Goal: Transaction & Acquisition: Register for event/course

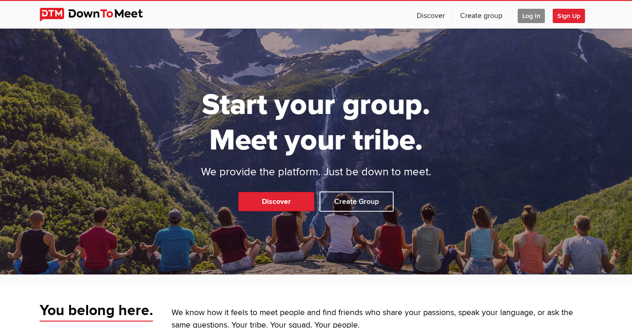
click at [529, 20] on span "Log In" at bounding box center [531, 16] width 27 height 14
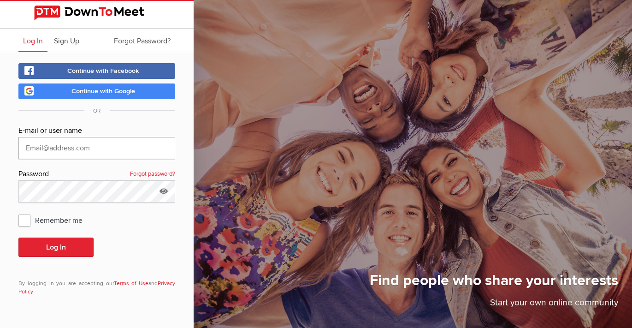
click at [43, 158] on input "text" at bounding box center [96, 148] width 157 height 22
type input "kenneth@thepsti.com"
click at [65, 244] on button "Log In" at bounding box center [55, 246] width 75 height 19
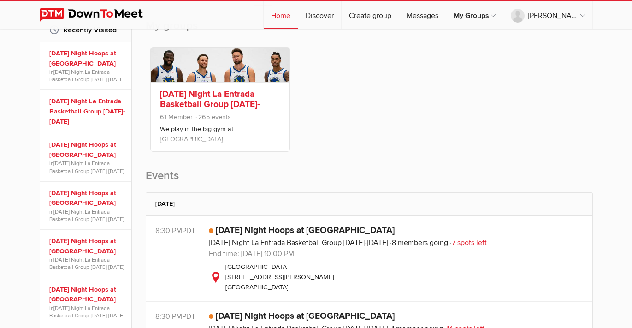
scroll to position [229, 0]
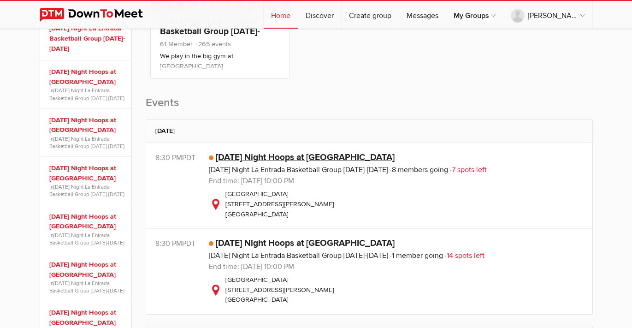
click at [290, 156] on link "Thursday Night Hoops at La Entrada" at bounding box center [305, 157] width 179 height 11
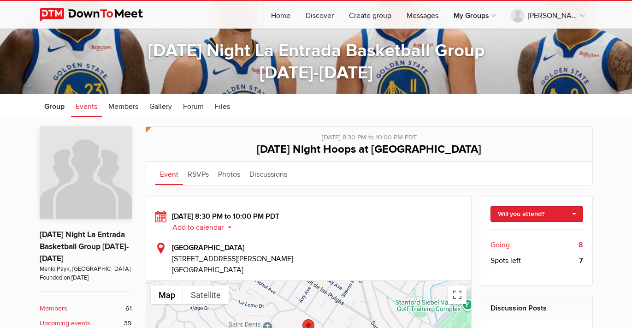
scroll to position [113, 0]
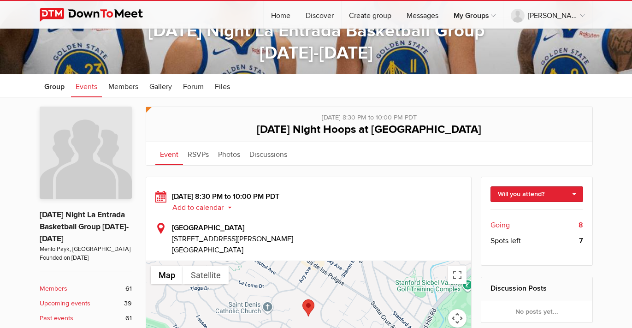
click at [501, 224] on span "Going" at bounding box center [500, 225] width 19 height 11
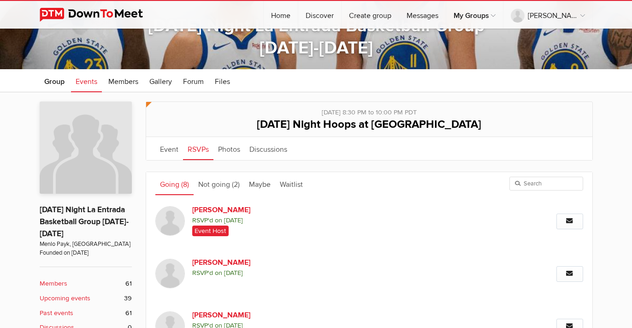
scroll to position [45, 0]
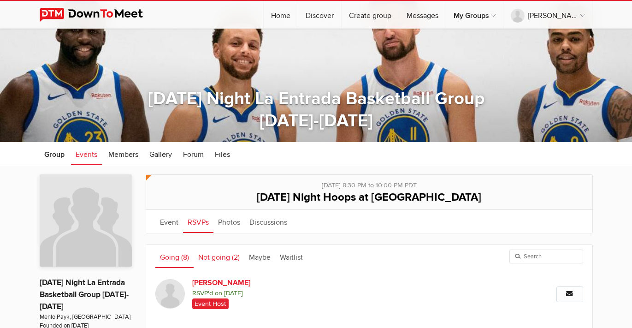
click at [213, 257] on link "Not going (2)" at bounding box center [219, 256] width 51 height 23
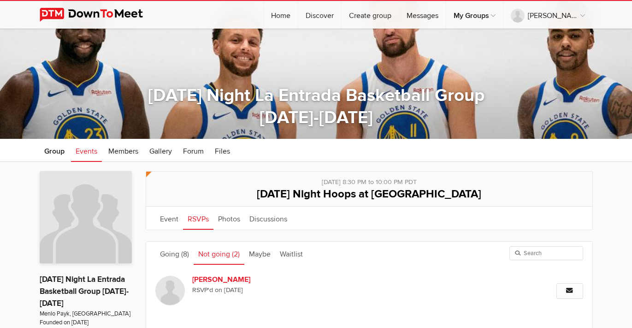
scroll to position [0, 0]
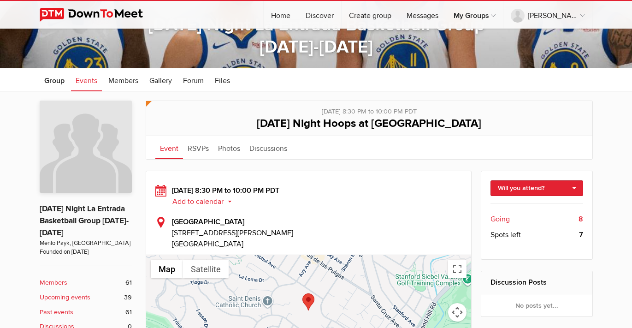
scroll to position [142, 0]
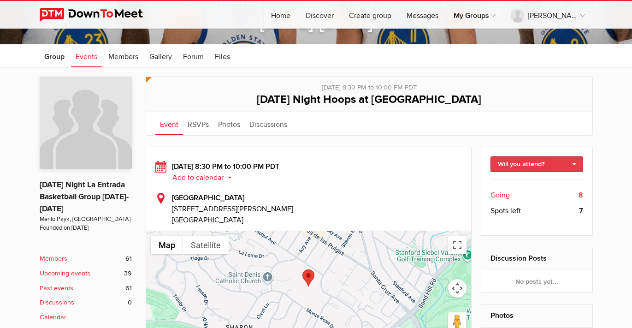
click at [566, 161] on link "Will you attend?" at bounding box center [537, 164] width 93 height 16
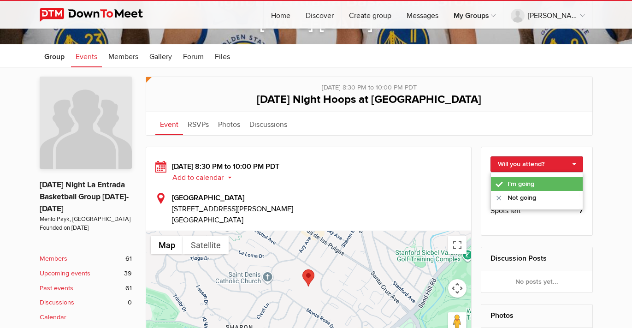
click at [539, 181] on link "I'm going" at bounding box center [537, 184] width 92 height 14
